Goal: Information Seeking & Learning: Understand process/instructions

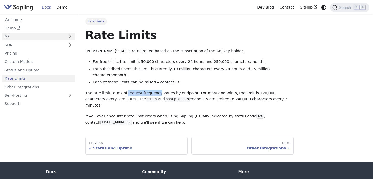
click at [53, 34] on link "API" at bounding box center [33, 37] width 63 height 8
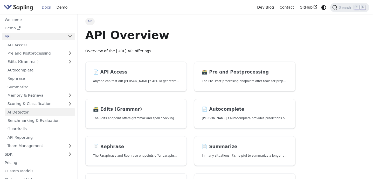
click at [36, 112] on link "AI Detector" at bounding box center [40, 112] width 71 height 8
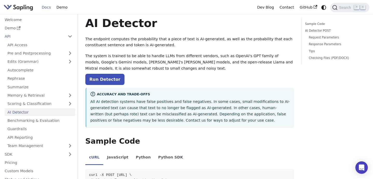
scroll to position [14, 0]
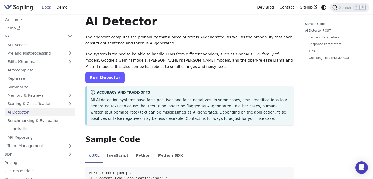
click at [103, 75] on link "Run Detector" at bounding box center [104, 77] width 39 height 11
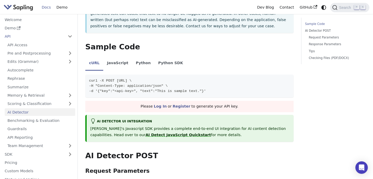
scroll to position [106, 0]
click at [138, 64] on li "Python" at bounding box center [143, 63] width 22 height 15
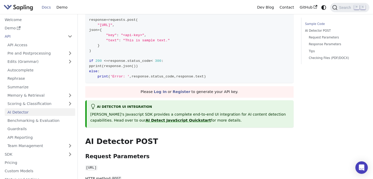
scroll to position [205, 0]
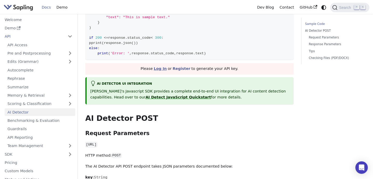
click at [164, 69] on link "Log In" at bounding box center [160, 68] width 13 height 4
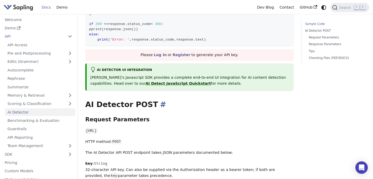
scroll to position [219, 0]
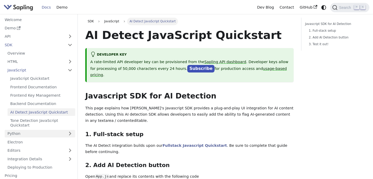
click at [70, 131] on link "Python" at bounding box center [40, 134] width 71 height 8
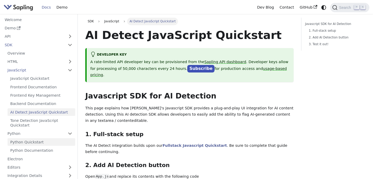
click at [42, 141] on link "Python Quickstart" at bounding box center [42, 142] width 68 height 8
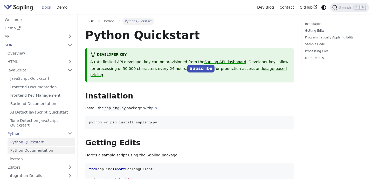
click at [38, 149] on link "Python Documentation" at bounding box center [42, 151] width 68 height 8
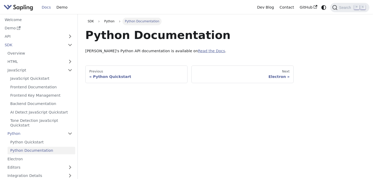
click at [198, 51] on link "Read the Docs" at bounding box center [211, 51] width 27 height 4
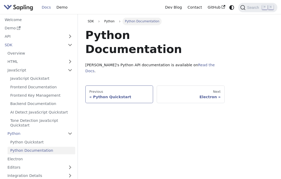
click at [115, 94] on div "Python Quickstart" at bounding box center [119, 96] width 60 height 5
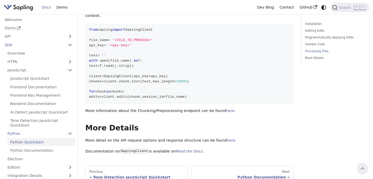
scroll to position [733, 0]
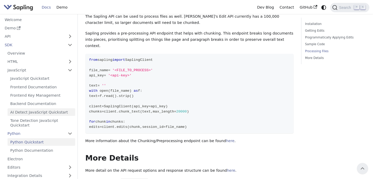
click at [57, 110] on link "AI Detect JavaScript Quickstart" at bounding box center [42, 112] width 68 height 8
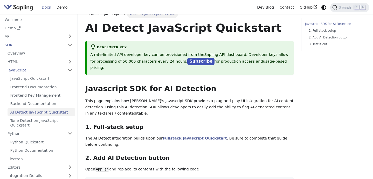
scroll to position [74, 0]
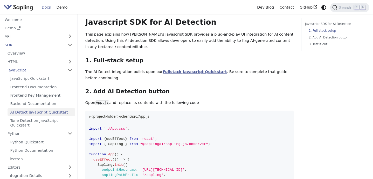
click at [194, 70] on link "Fullstack Javascript Quickstart" at bounding box center [195, 72] width 64 height 4
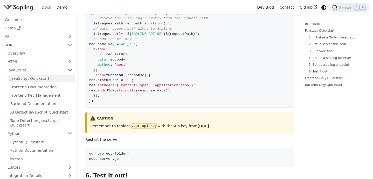
scroll to position [815, 0]
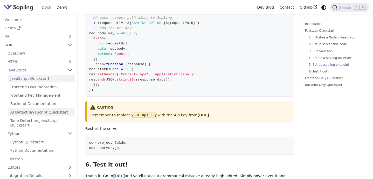
click at [52, 115] on link "AI Detect JavaScript Quickstart" at bounding box center [42, 112] width 68 height 8
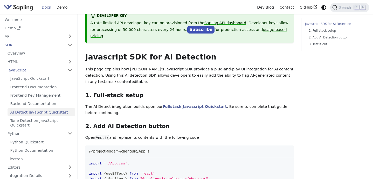
scroll to position [33, 0]
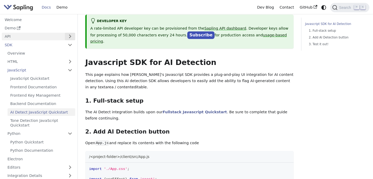
click at [71, 38] on button "Expand sidebar category 'API'" at bounding box center [70, 37] width 10 height 8
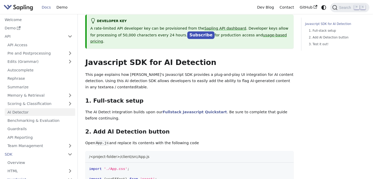
click at [32, 109] on link "AI Detector" at bounding box center [40, 112] width 71 height 8
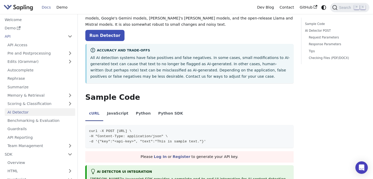
scroll to position [76, 0]
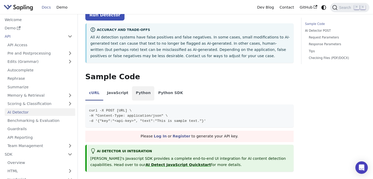
click at [136, 98] on li "Python" at bounding box center [143, 93] width 22 height 15
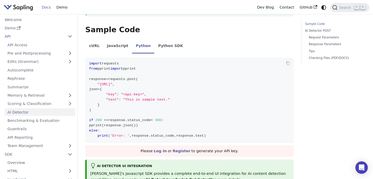
scroll to position [130, 0]
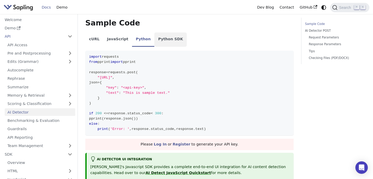
click at [169, 42] on li "Python SDK" at bounding box center [170, 39] width 32 height 15
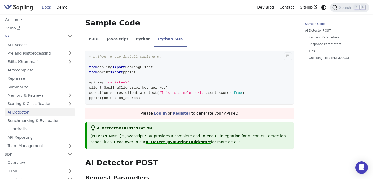
click at [199, 92] on span "'This is sample text.'" at bounding box center [182, 93] width 47 height 4
click at [143, 38] on li "Python" at bounding box center [143, 39] width 22 height 15
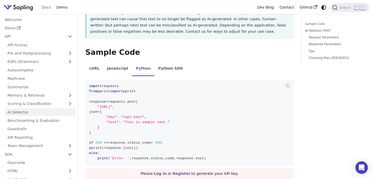
scroll to position [98, 0]
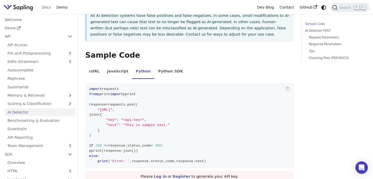
click at [173, 72] on li "Python SDK" at bounding box center [170, 72] width 32 height 15
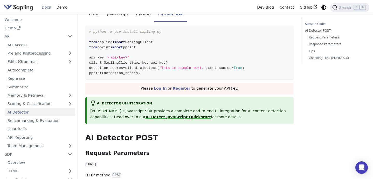
scroll to position [138, 0]
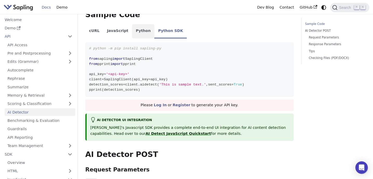
click at [136, 31] on li "Python" at bounding box center [143, 31] width 22 height 15
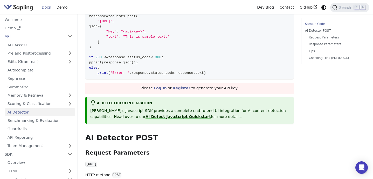
scroll to position [94, 0]
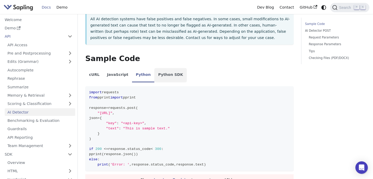
click at [163, 79] on li "Python SDK" at bounding box center [170, 75] width 32 height 15
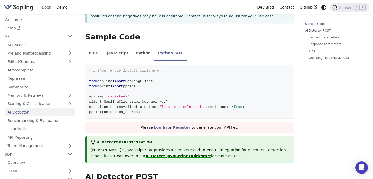
scroll to position [115, 0]
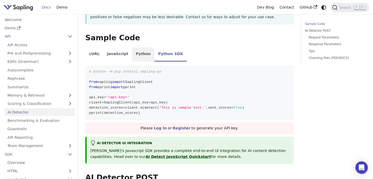
click at [141, 55] on li "Python" at bounding box center [143, 54] width 22 height 15
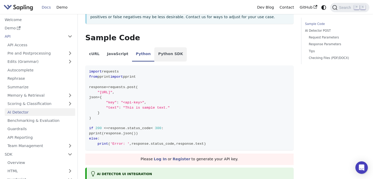
click at [169, 52] on li "Python SDK" at bounding box center [170, 54] width 32 height 15
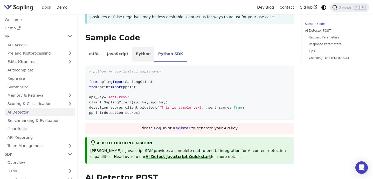
click at [142, 53] on li "Python" at bounding box center [143, 54] width 22 height 15
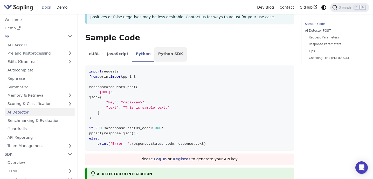
click at [165, 52] on li "Python SDK" at bounding box center [170, 54] width 32 height 15
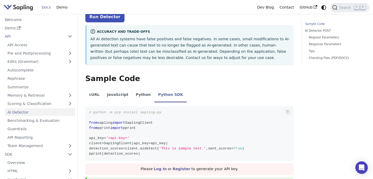
scroll to position [67, 0]
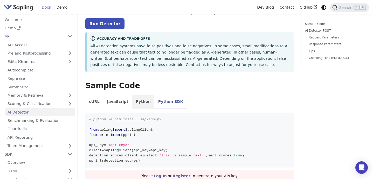
click at [142, 101] on li "Python" at bounding box center [143, 102] width 22 height 15
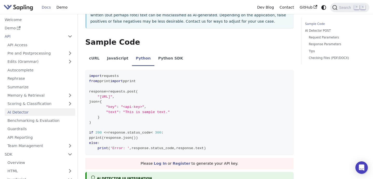
scroll to position [25, 0]
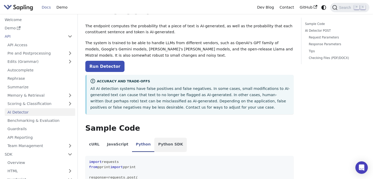
click at [167, 149] on li "Python SDK" at bounding box center [170, 144] width 32 height 15
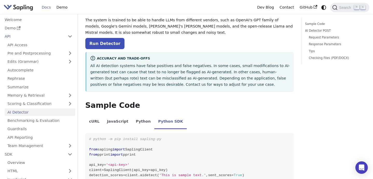
scroll to position [126, 0]
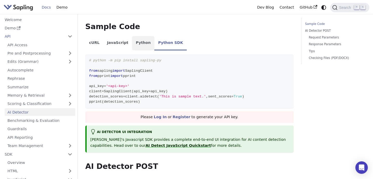
click at [142, 43] on li "Python" at bounding box center [143, 43] width 22 height 15
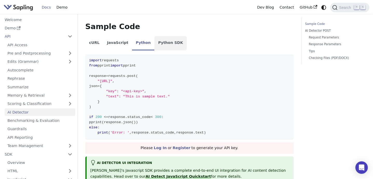
click at [164, 45] on li "Python SDK" at bounding box center [170, 43] width 32 height 15
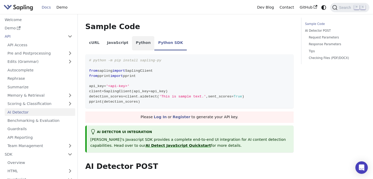
click at [132, 43] on li "Python" at bounding box center [143, 43] width 22 height 15
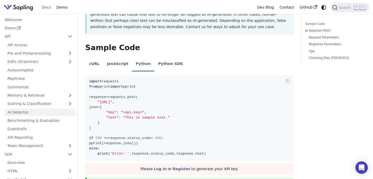
scroll to position [104, 0]
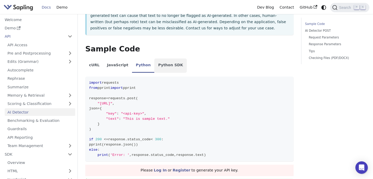
click at [165, 64] on li "Python SDK" at bounding box center [170, 65] width 32 height 15
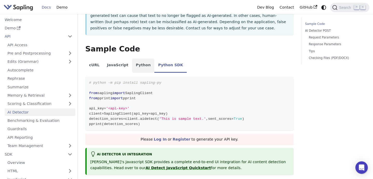
click at [141, 69] on li "Python" at bounding box center [143, 65] width 22 height 15
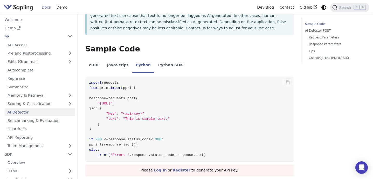
click at [177, 94] on code "import requests from pprint import pprint response = requests . post ( "https:/…" at bounding box center [189, 119] width 208 height 85
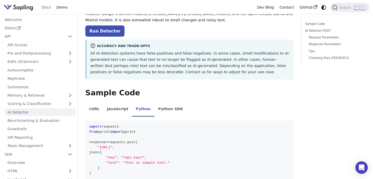
scroll to position [0, 0]
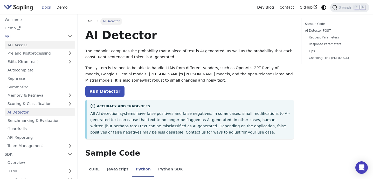
click at [27, 45] on link "API Access" at bounding box center [40, 45] width 71 height 8
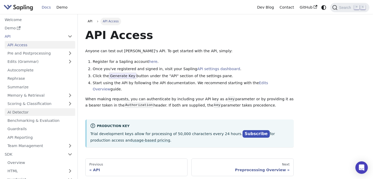
click at [27, 114] on link "AI Detector" at bounding box center [40, 112] width 71 height 8
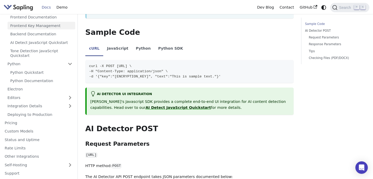
scroll to position [122, 0]
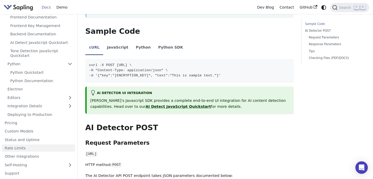
click at [29, 147] on link "Rate Limits" at bounding box center [38, 148] width 73 height 8
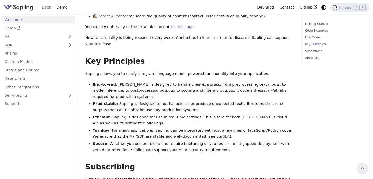
scroll to position [289, 0]
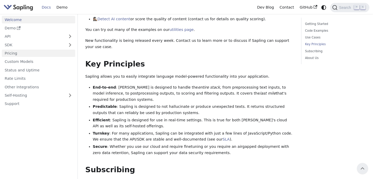
click at [41, 55] on link "Pricing" at bounding box center [38, 54] width 73 height 8
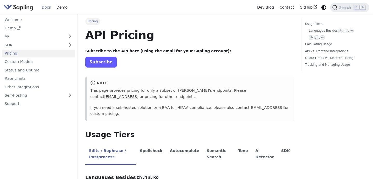
click at [99, 62] on link "Subscribe" at bounding box center [100, 62] width 31 height 11
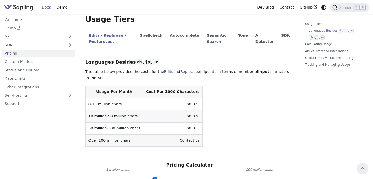
scroll to position [113, 0]
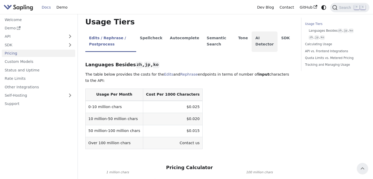
click at [262, 44] on li "AI Detector" at bounding box center [265, 41] width 26 height 20
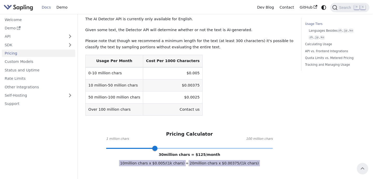
scroll to position [150, 0]
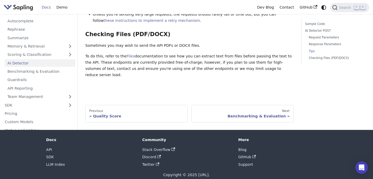
scroll to position [801, 0]
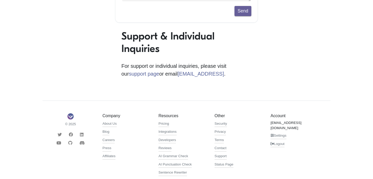
scroll to position [139, 0]
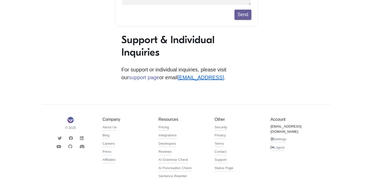
drag, startPoint x: 152, startPoint y: 80, endPoint x: 195, endPoint y: 78, distance: 42.3
click at [196, 78] on p "For support or individual inquiries, please visit our support page or email sup…" at bounding box center [186, 74] width 130 height 16
copy link "[EMAIL_ADDRESS]"
